Goal: Information Seeking & Learning: Learn about a topic

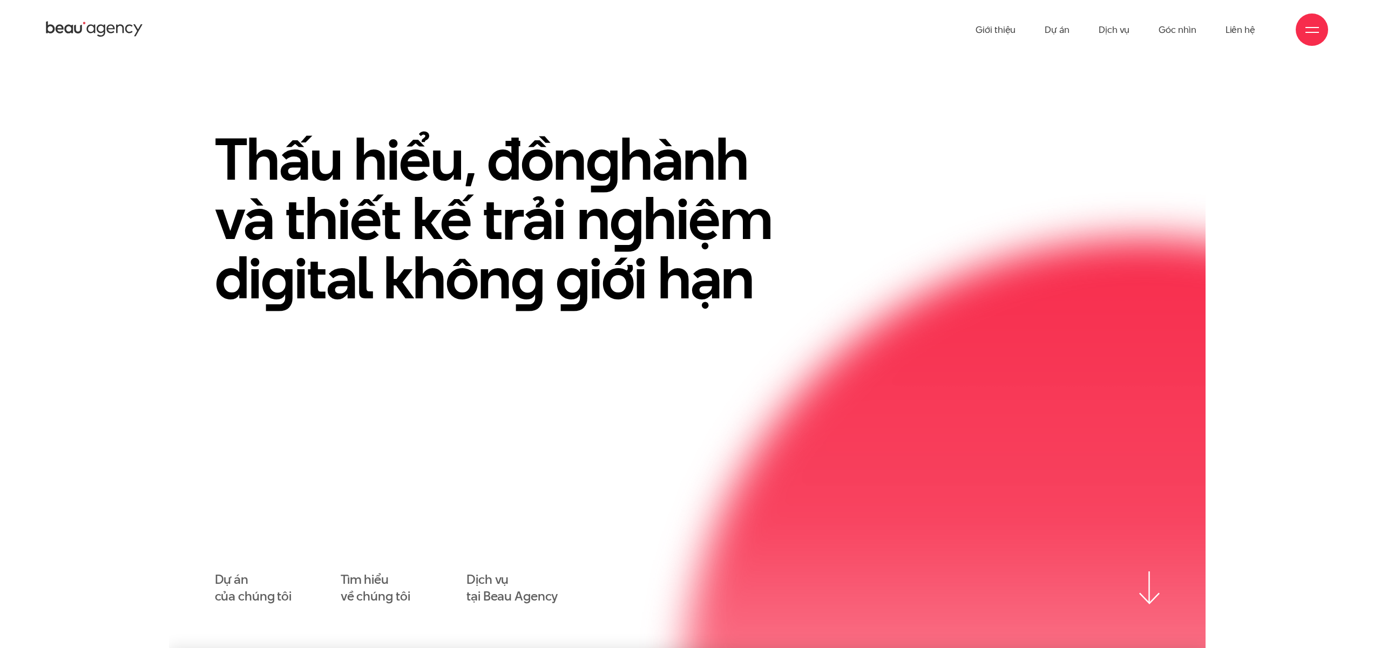
click at [106, 28] on icon at bounding box center [94, 29] width 97 height 19
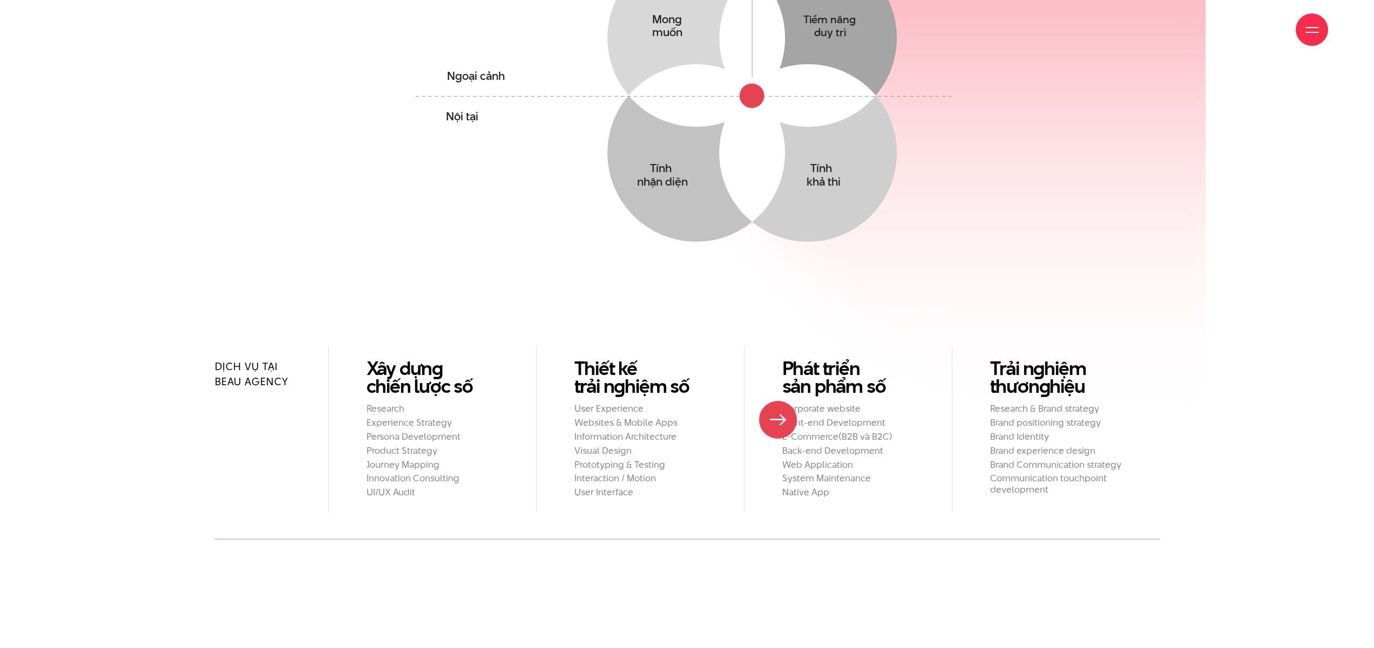
scroll to position [1110, 0]
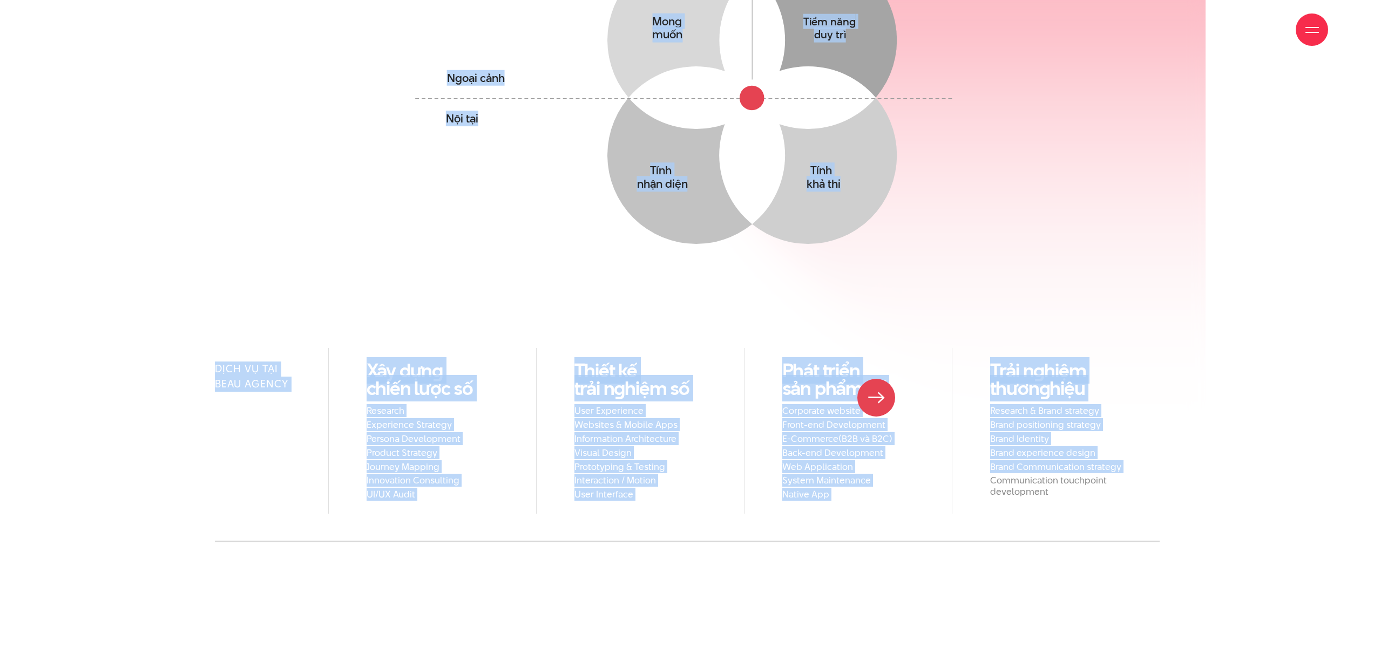
drag, startPoint x: 370, startPoint y: 329, endPoint x: 1163, endPoint y: 440, distance: 801.3
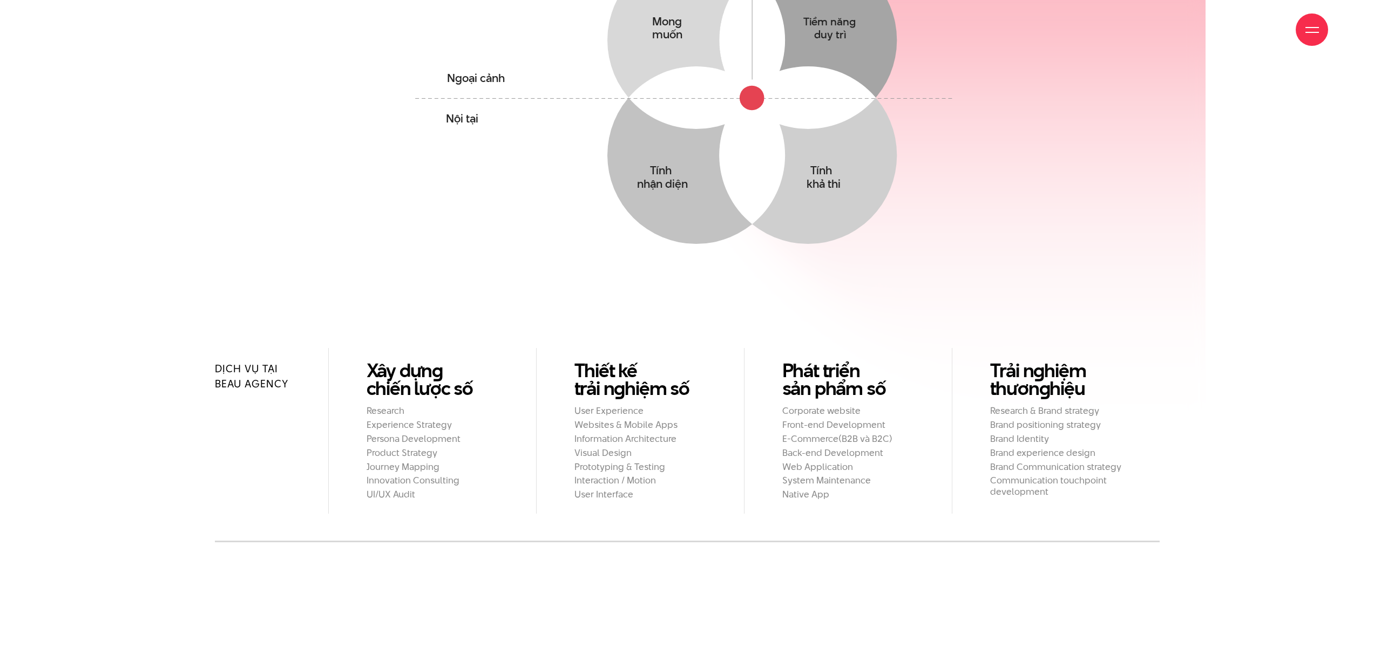
click at [1164, 441] on div "Dịch vụ tại Beau Agency Xây dựn g chiến lược số Research Experience Strategy Pe…" at bounding box center [687, 445] width 1036 height 194
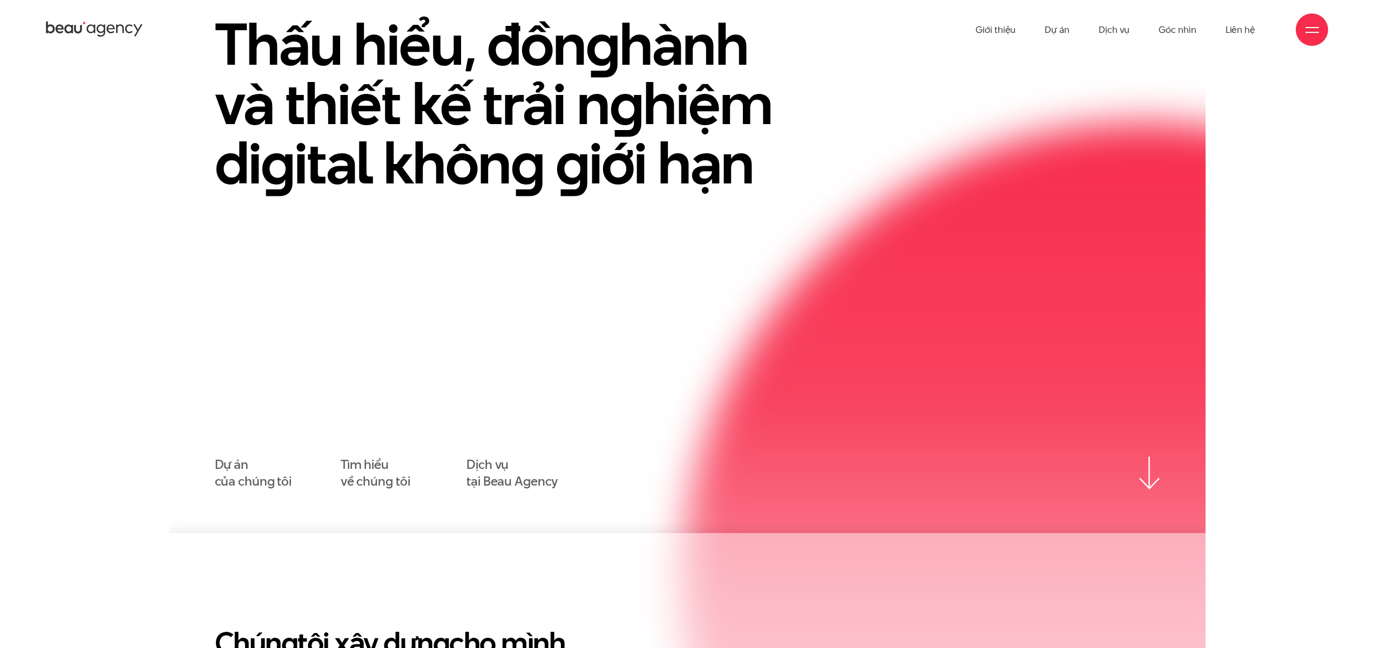
scroll to position [0, 0]
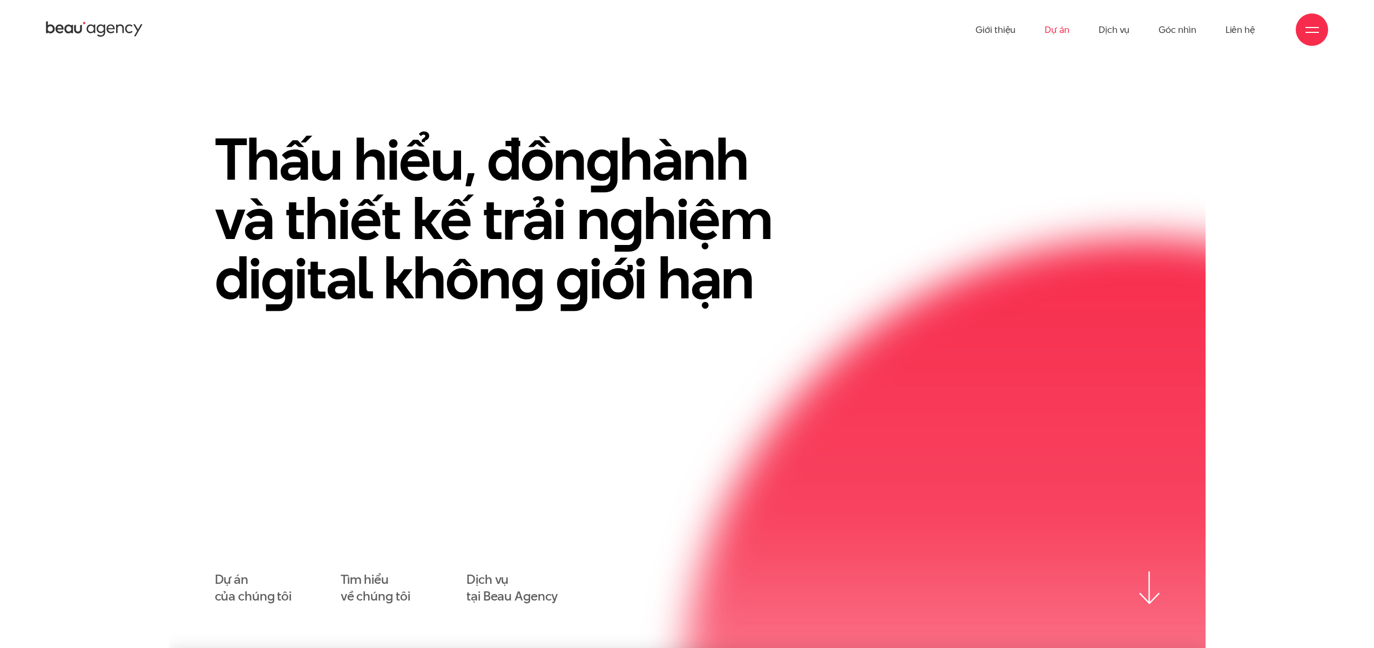
click at [1057, 29] on link "Dự án" at bounding box center [1056, 29] width 25 height 59
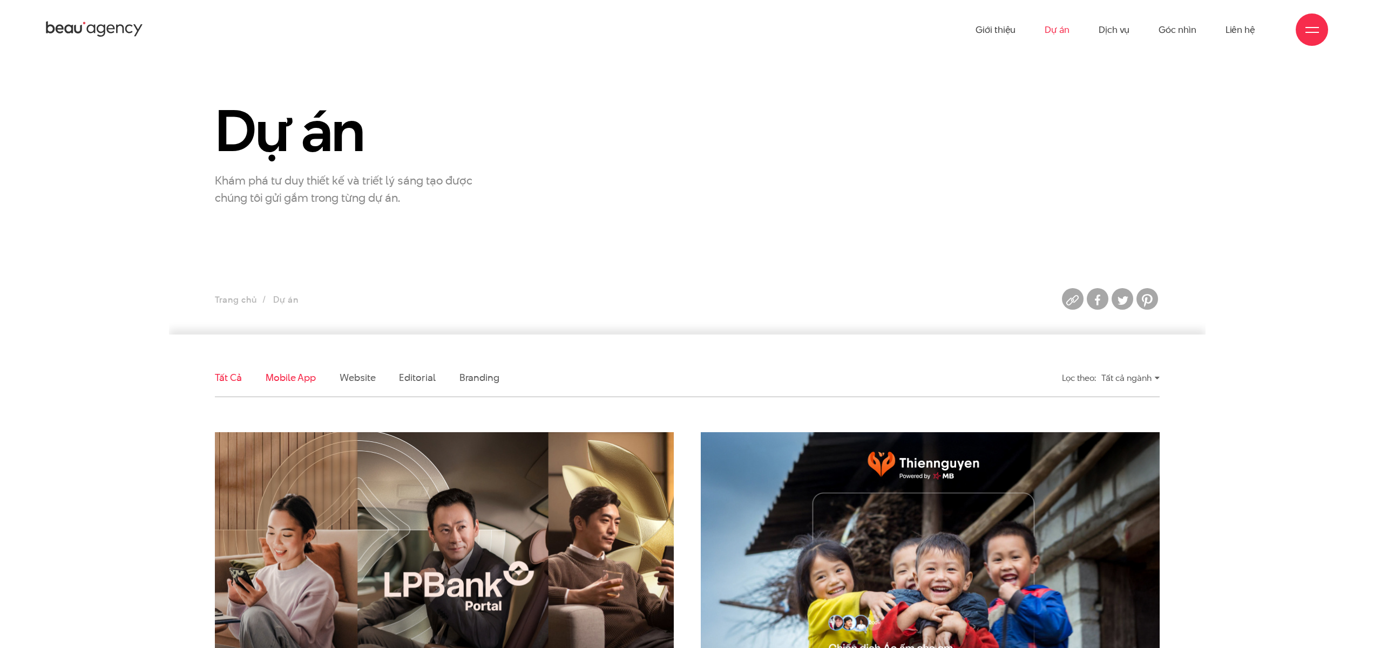
click at [301, 376] on link "Mobile app" at bounding box center [291, 377] width 50 height 13
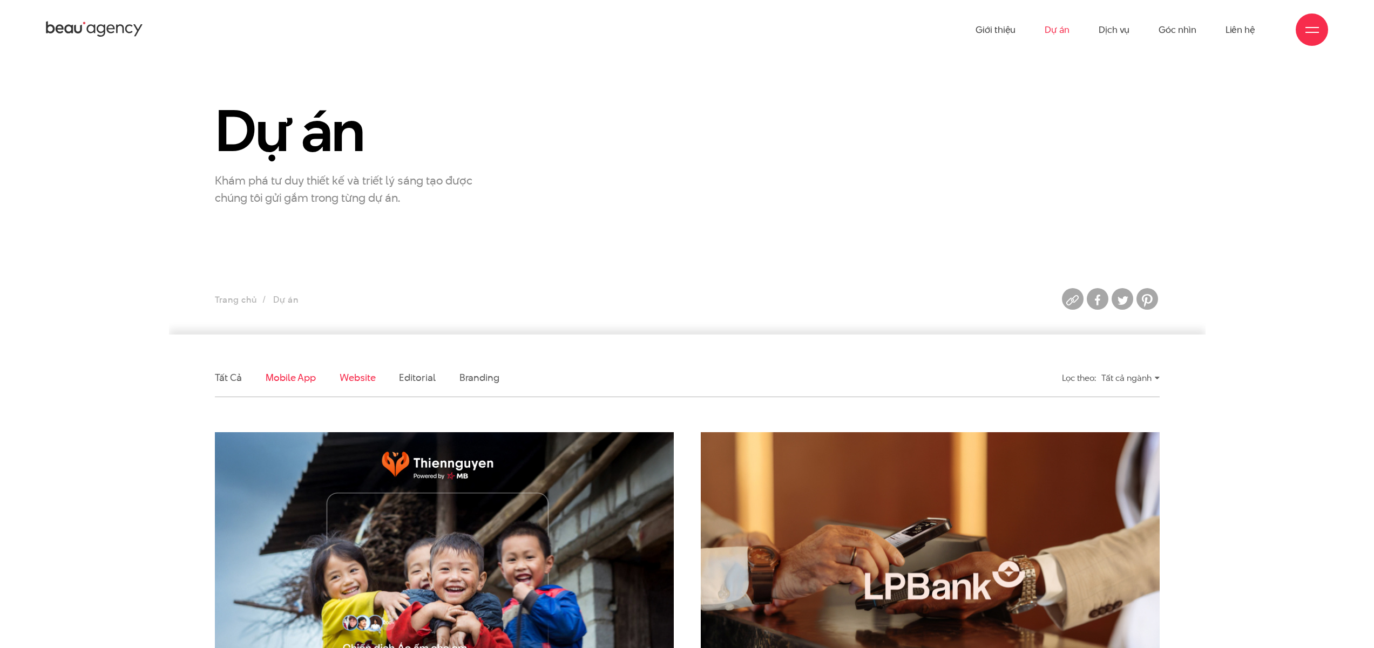
click at [356, 381] on link "Website" at bounding box center [358, 377] width 36 height 13
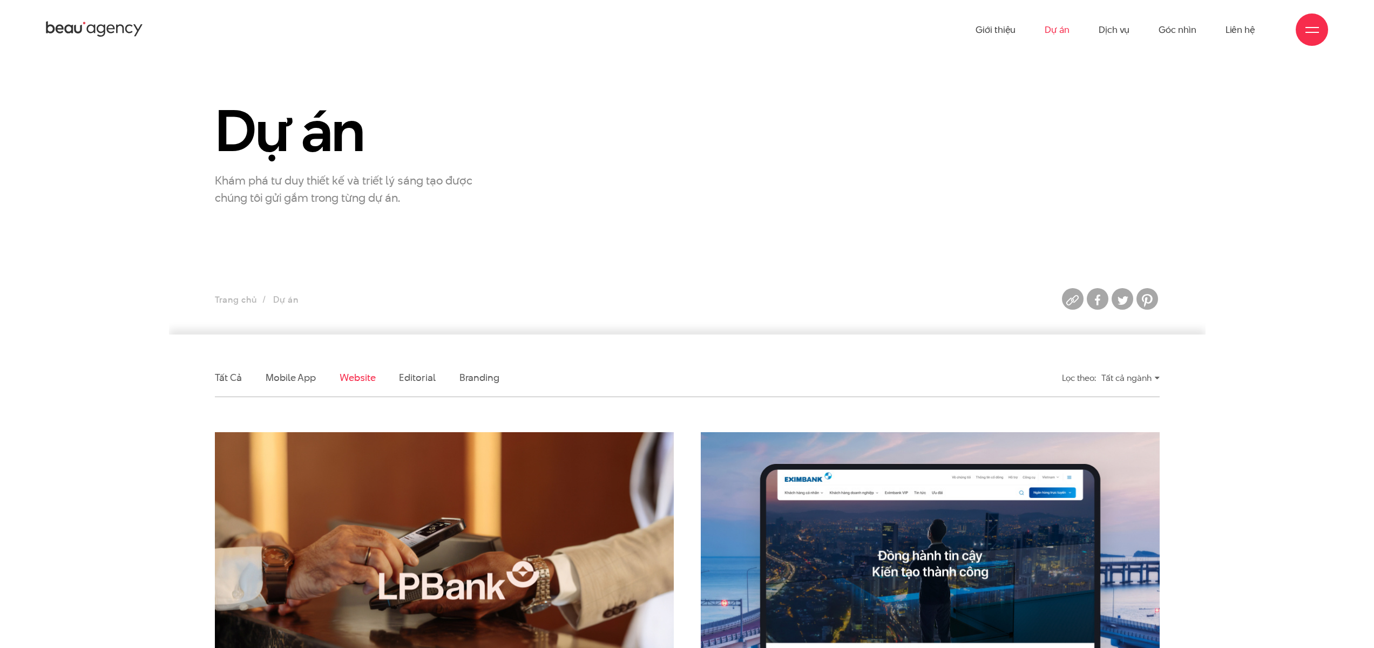
click at [104, 24] on icon at bounding box center [94, 29] width 97 height 19
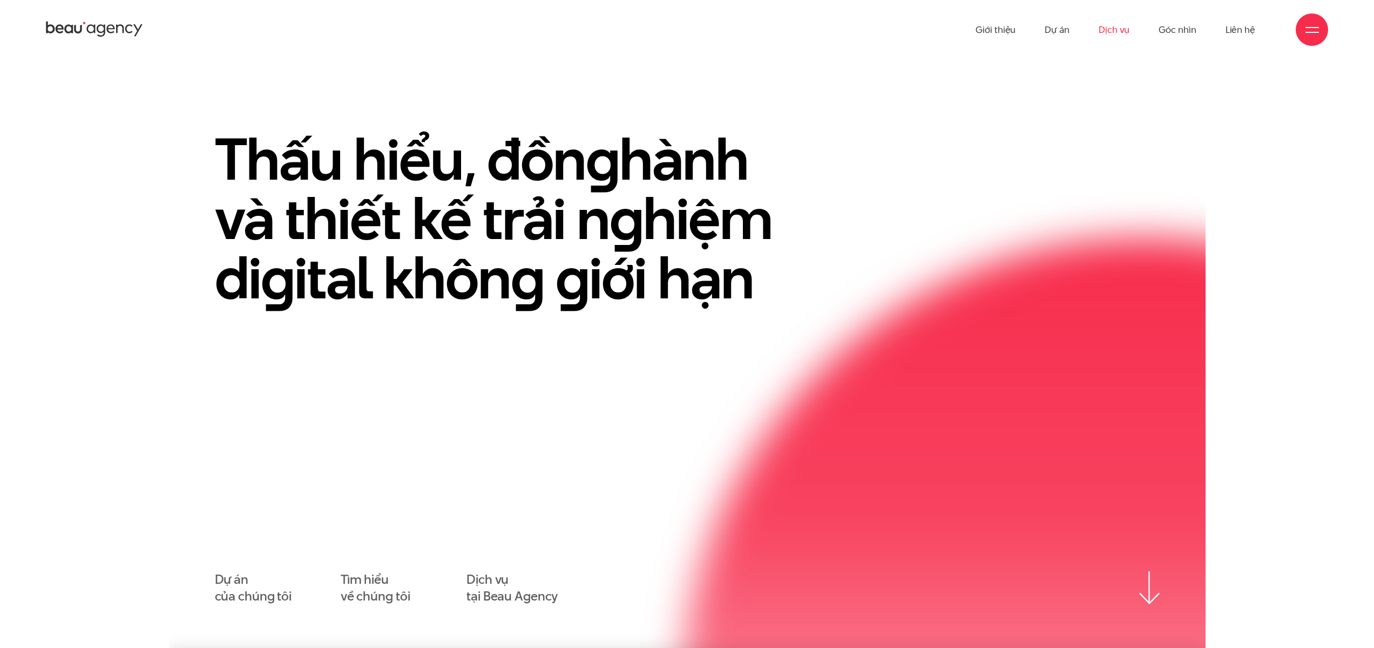
click at [1111, 32] on link "Dịch vụ" at bounding box center [1113, 29] width 31 height 59
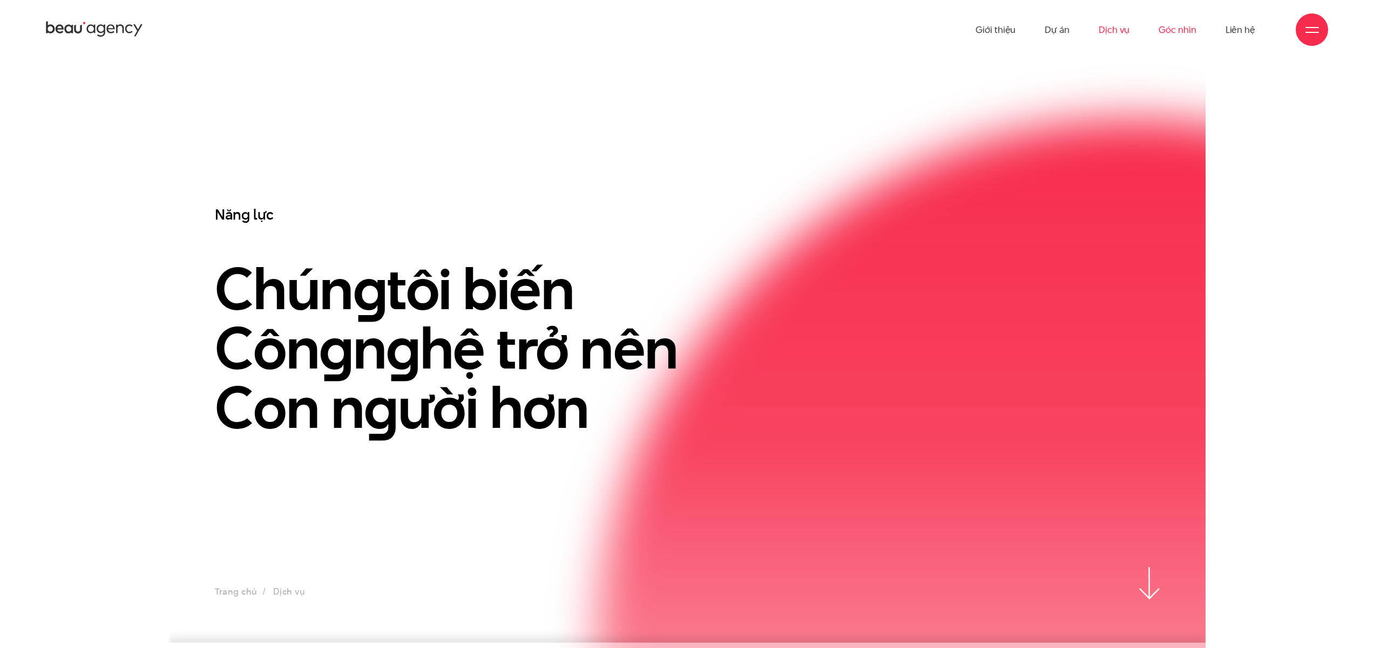
click at [1178, 27] on link "Góc nhìn" at bounding box center [1176, 29] width 37 height 59
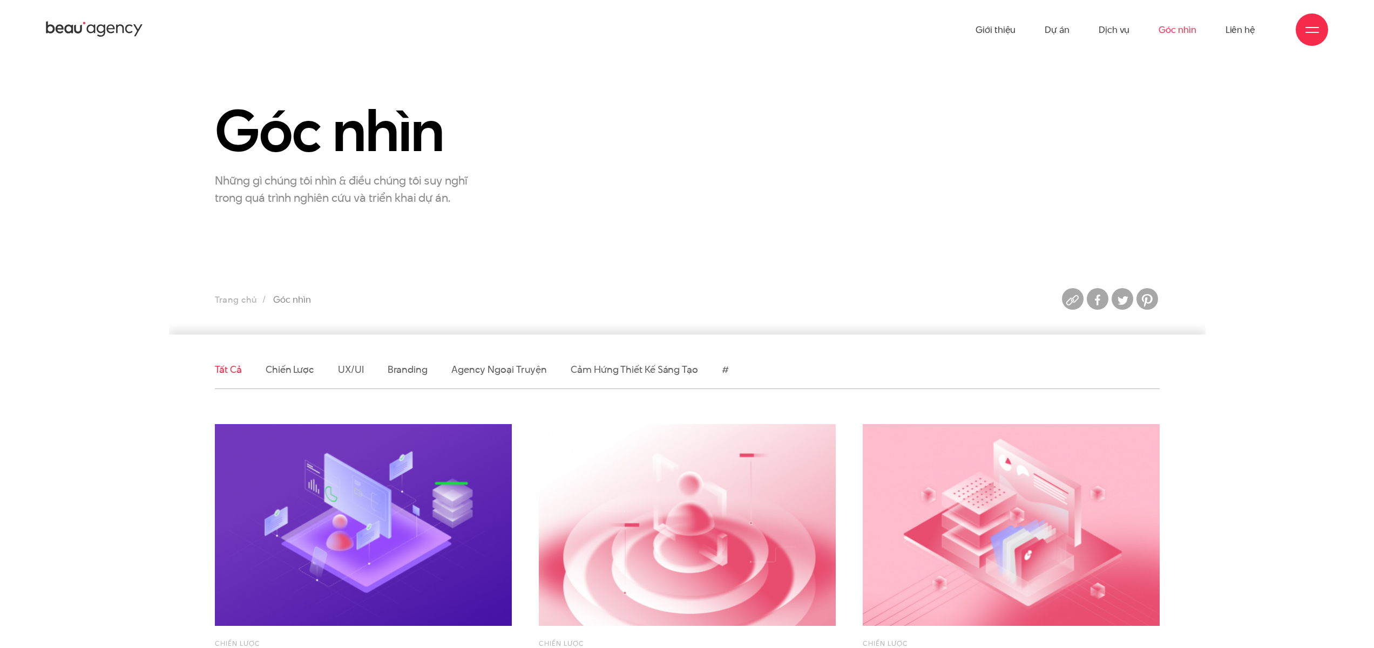
click at [1251, 27] on link "Liên hệ" at bounding box center [1240, 29] width 30 height 59
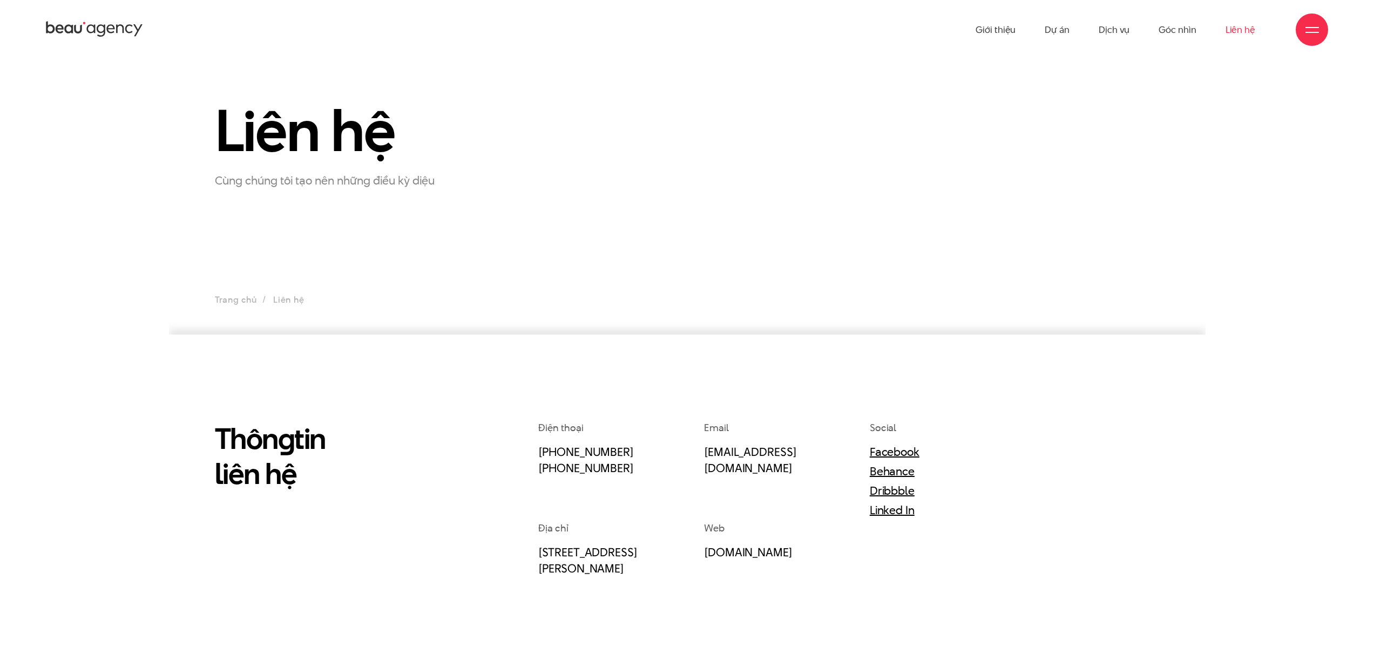
click at [1300, 42] on div "Giới thiệu Dự án Dịch vụ Góc nhìn Liên hệ" at bounding box center [687, 29] width 1282 height 59
click at [1322, 34] on div at bounding box center [1311, 29] width 32 height 32
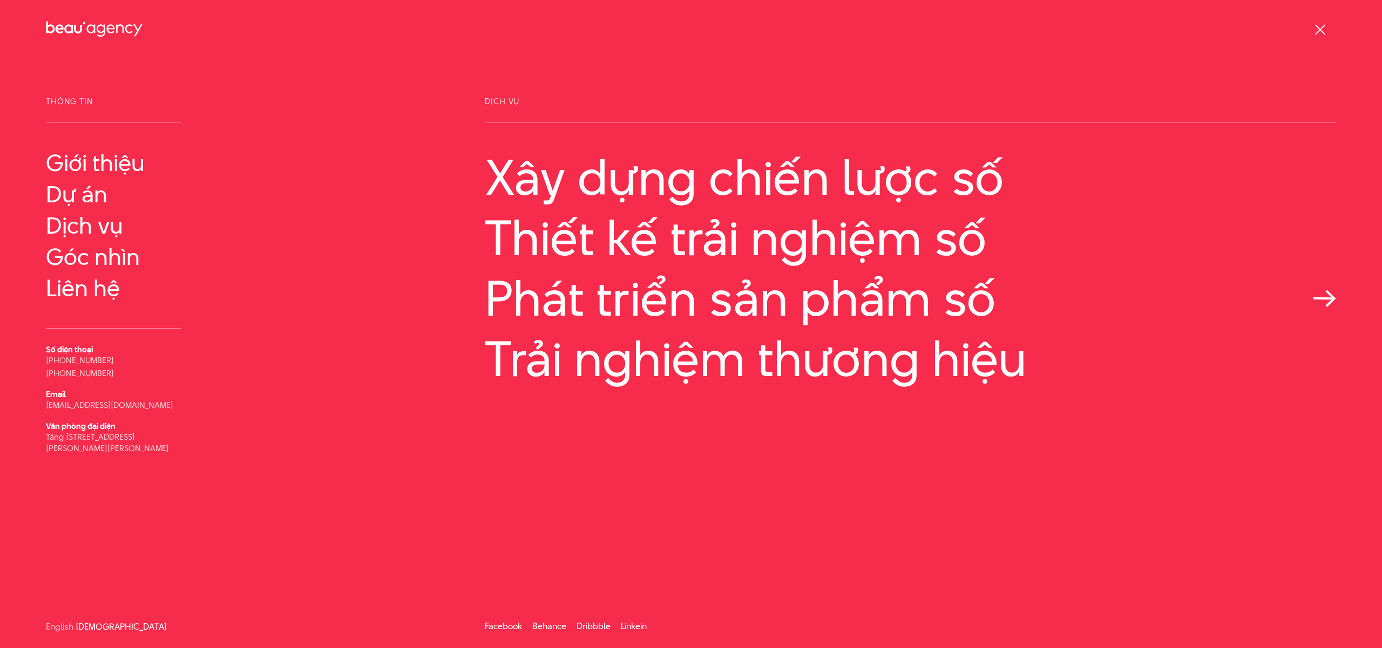
click at [737, 300] on link "Phát triển sản phẩm số" at bounding box center [910, 298] width 851 height 55
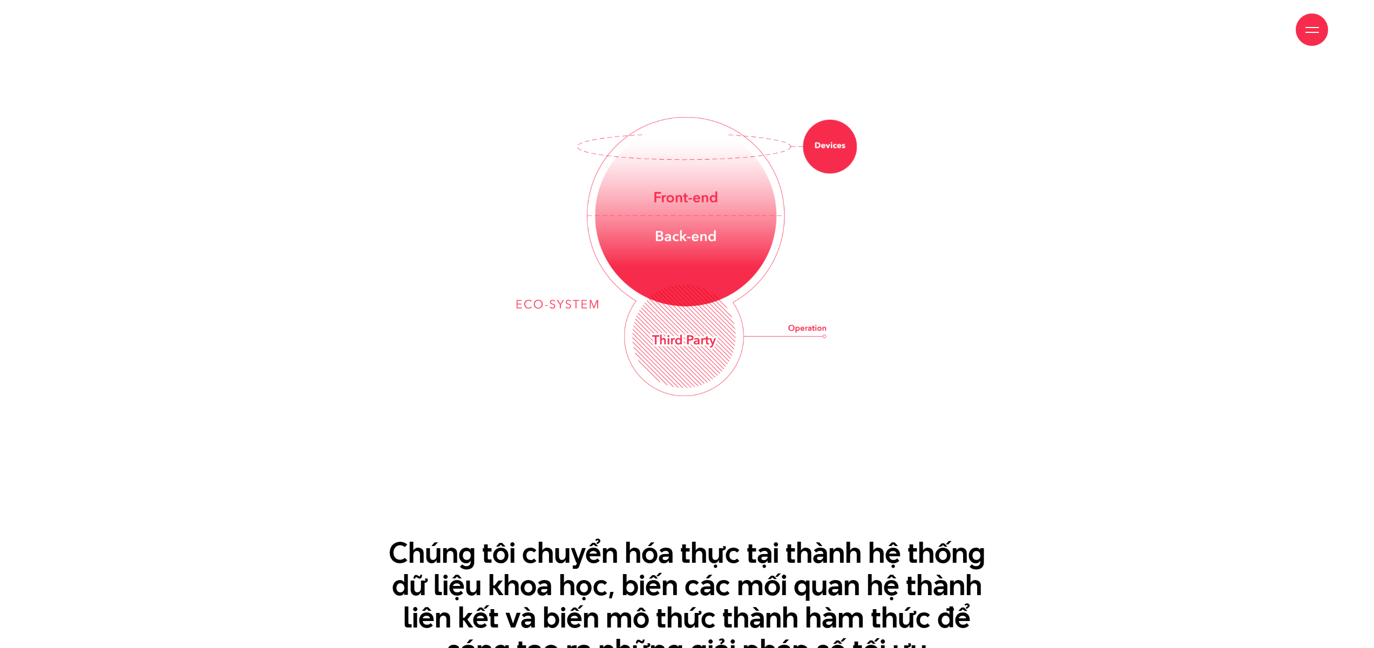
scroll to position [1820, 0]
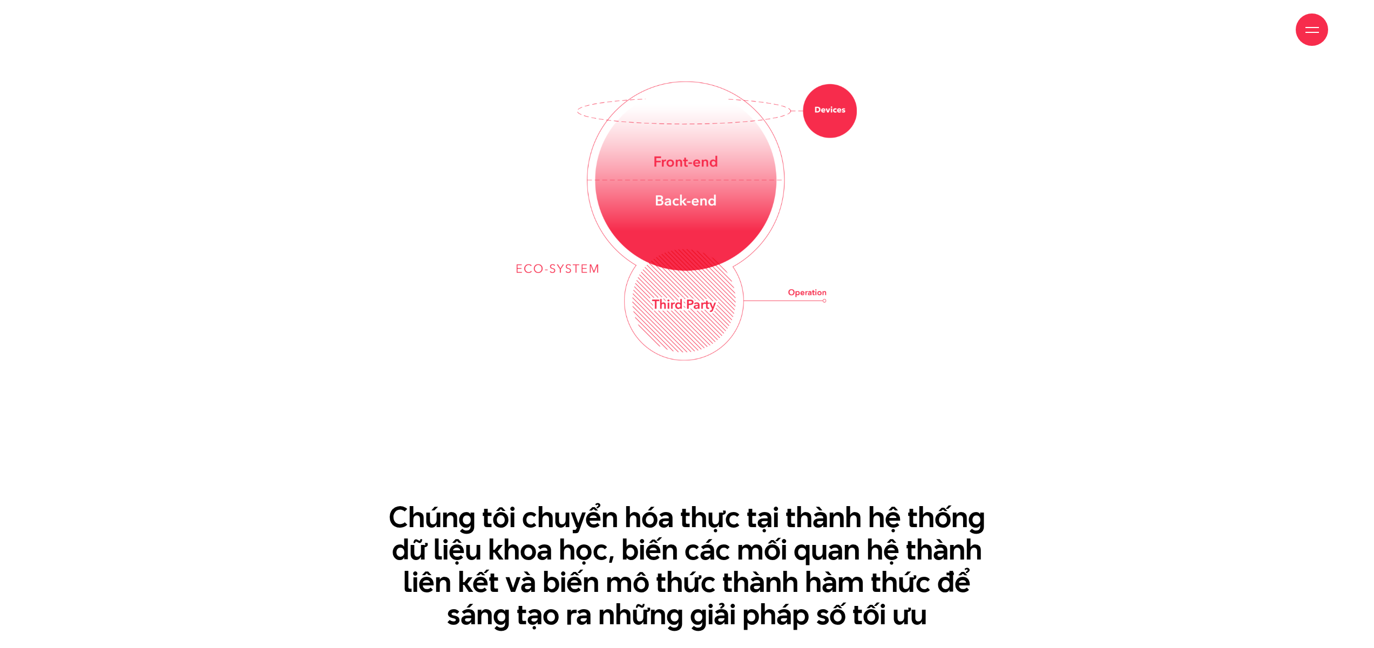
click at [716, 285] on img at bounding box center [687, 221] width 340 height 279
click at [676, 226] on img at bounding box center [687, 221] width 340 height 279
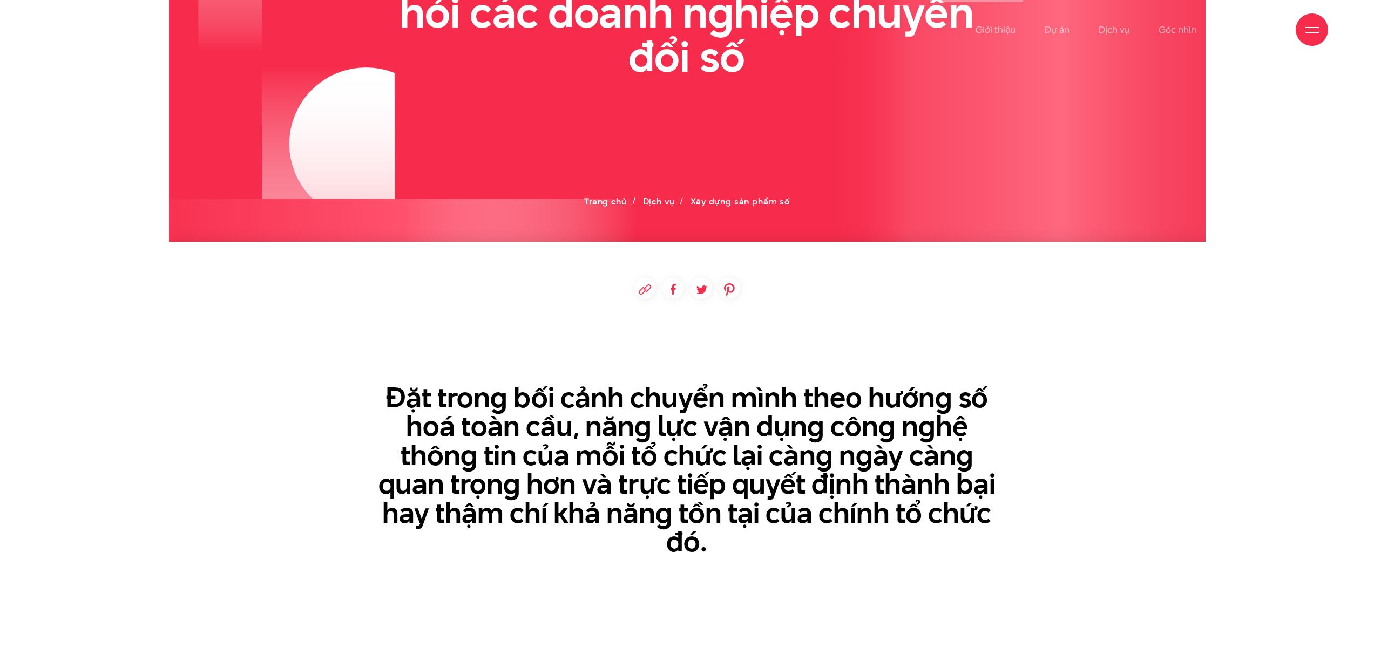
scroll to position [0, 0]
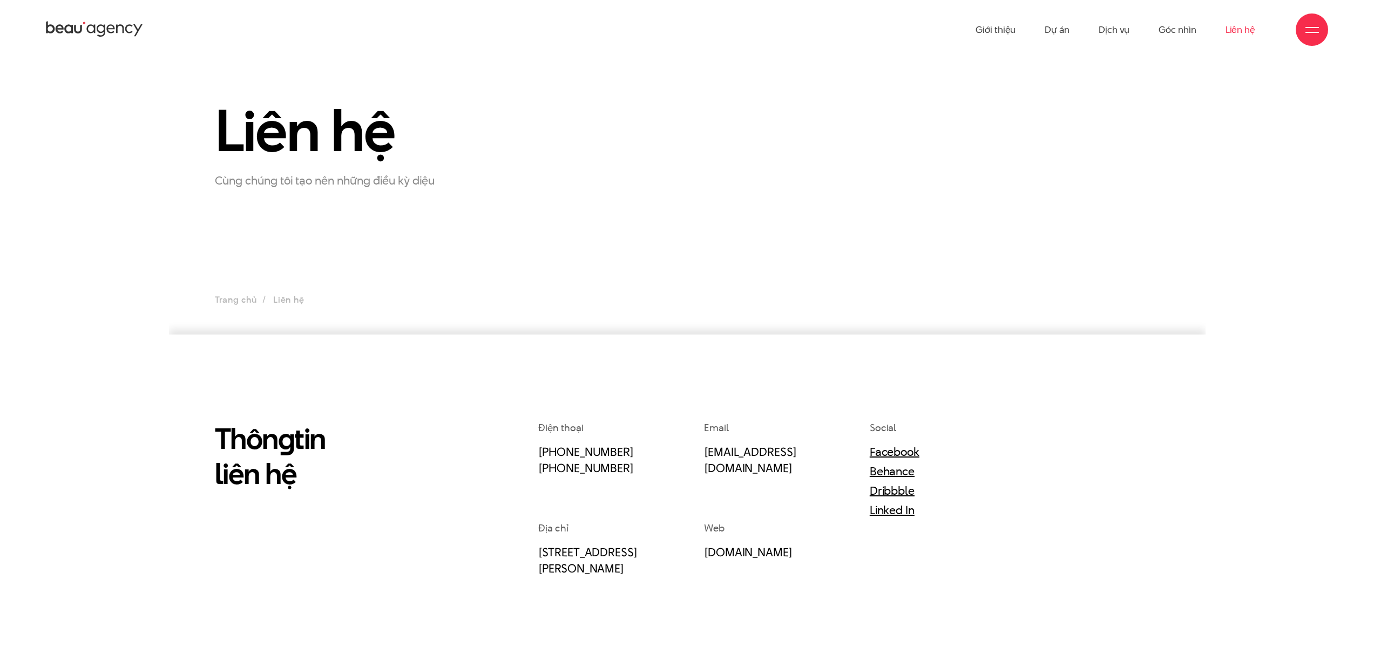
click at [98, 18] on div "Giới thiệu Dự án Dịch vụ Góc nhìn Liên hệ" at bounding box center [687, 29] width 1282 height 59
click at [105, 23] on icon at bounding box center [94, 29] width 97 height 19
